Goal: Task Accomplishment & Management: Manage account settings

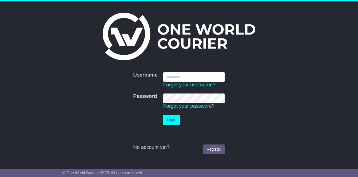
click at [184, 78] on input "Username" at bounding box center [194, 77] width 62 height 10
type input "**********"
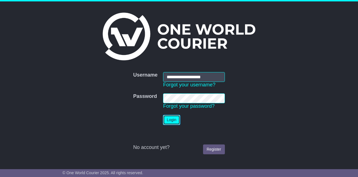
click at [165, 123] on button "Login" at bounding box center [171, 120] width 17 height 10
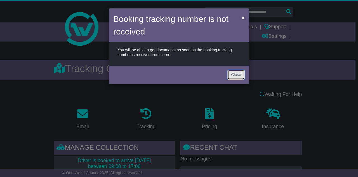
click at [230, 74] on button "Close" at bounding box center [236, 75] width 17 height 10
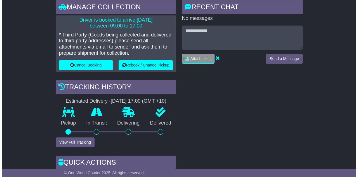
scroll to position [139, 0]
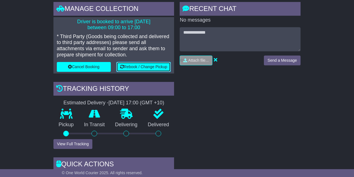
click at [150, 66] on button "Rebook / Change Pickup" at bounding box center [143, 67] width 55 height 10
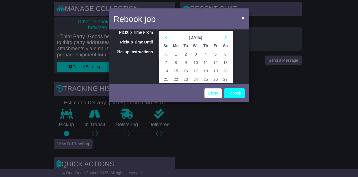
scroll to position [38, 0]
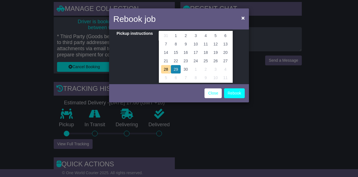
click at [184, 69] on td "30" at bounding box center [186, 69] width 10 height 8
type input "**********"
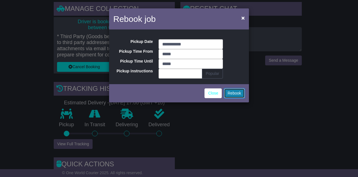
click at [231, 92] on button "Rebook" at bounding box center [234, 93] width 21 height 10
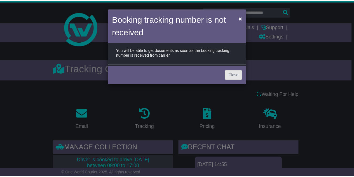
scroll to position [139, 0]
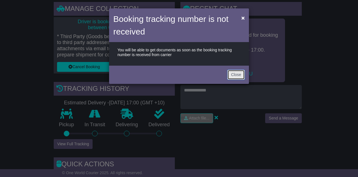
click at [231, 74] on button "Close" at bounding box center [236, 75] width 17 height 10
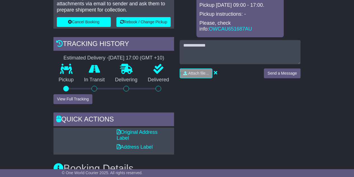
scroll to position [230, 0]
